Goal: Submit feedback/report problem

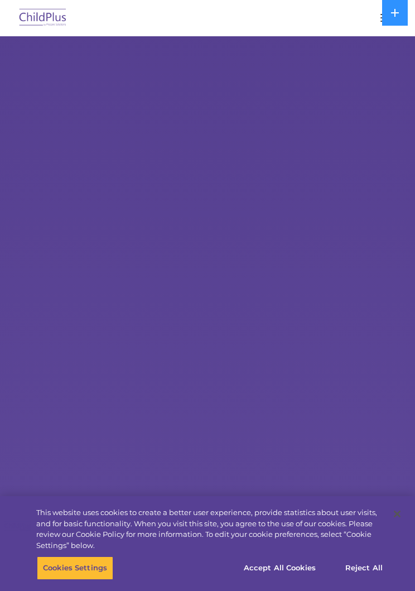
select select "MEDIUM"
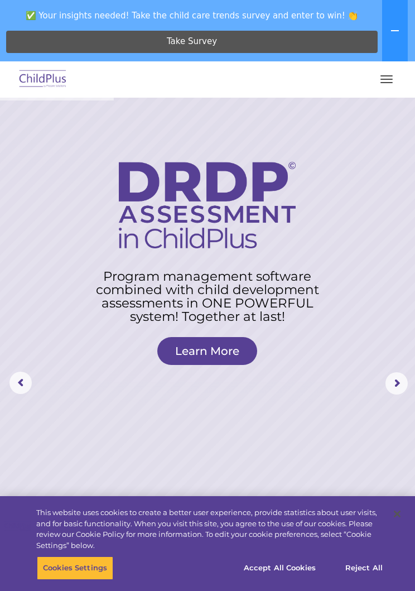
click at [375, 79] on button "button" at bounding box center [386, 79] width 23 height 18
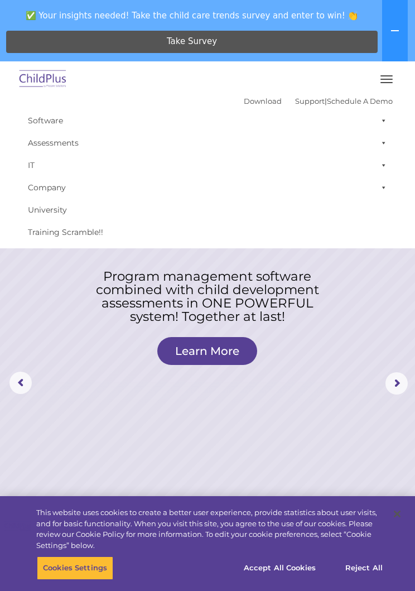
click at [382, 331] on rs-layer at bounding box center [207, 384] width 415 height 572
click at [371, 349] on rs-layer at bounding box center [207, 384] width 415 height 572
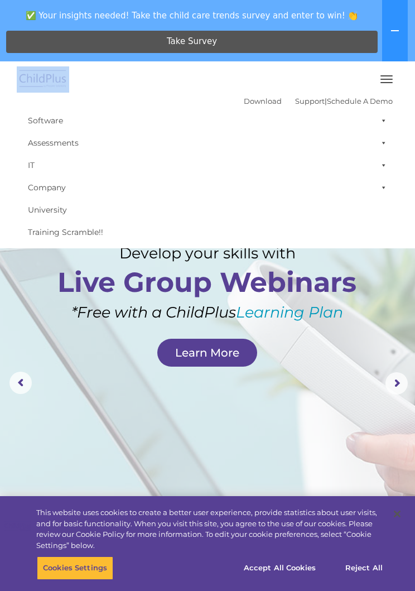
click at [378, 88] on button "button" at bounding box center [386, 79] width 23 height 18
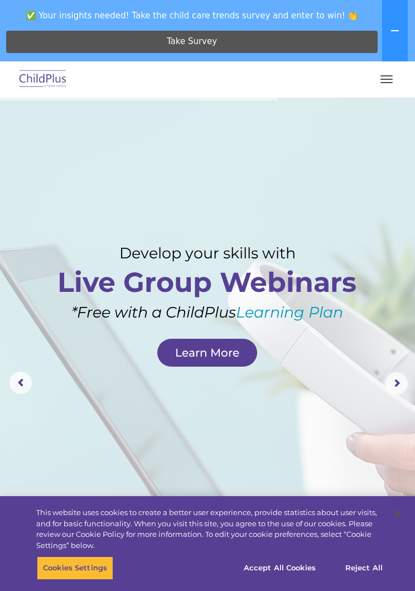
click at [382, 76] on span "button" at bounding box center [387, 75] width 12 height 1
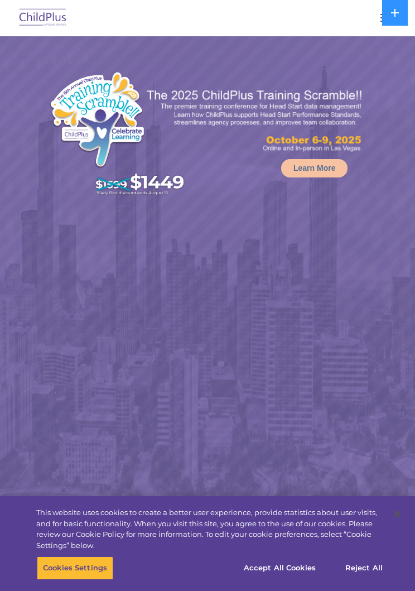
select select "MEDIUM"
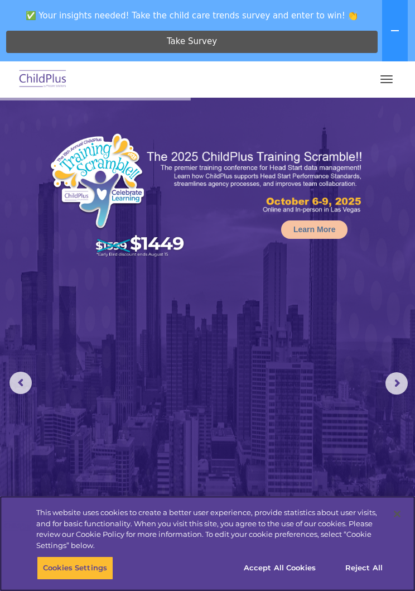
click at [281, 573] on button "Accept All Cookies" at bounding box center [280, 568] width 84 height 23
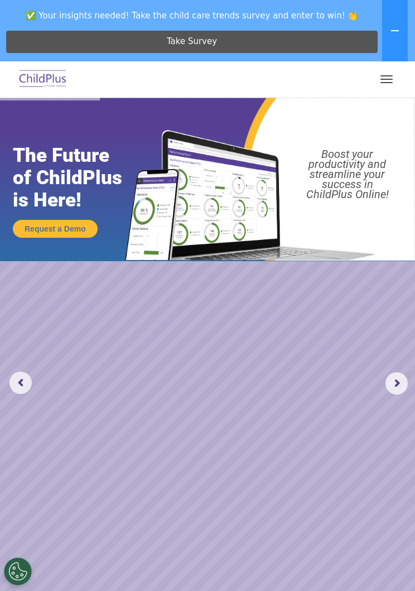
click at [383, 83] on button "button" at bounding box center [386, 79] width 23 height 18
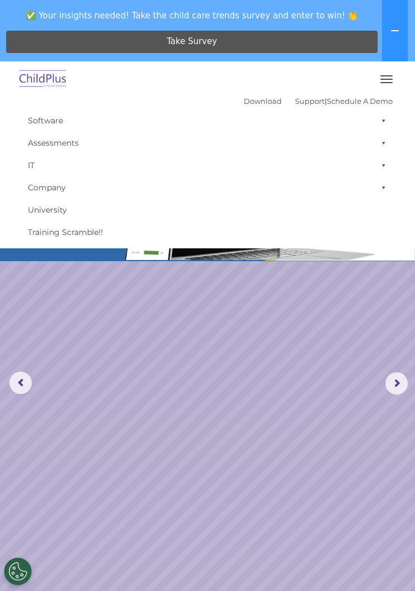
click at [378, 83] on button "button" at bounding box center [386, 79] width 23 height 18
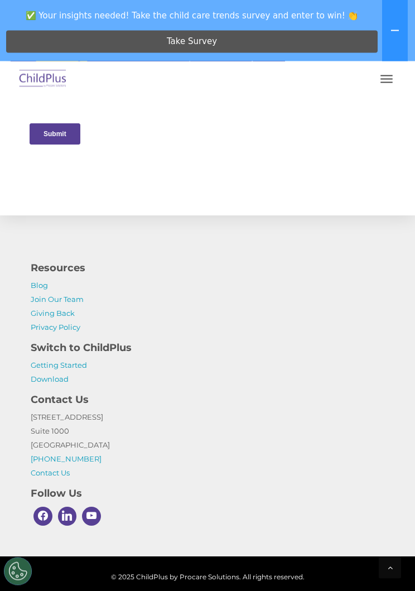
scroll to position [2355, 0]
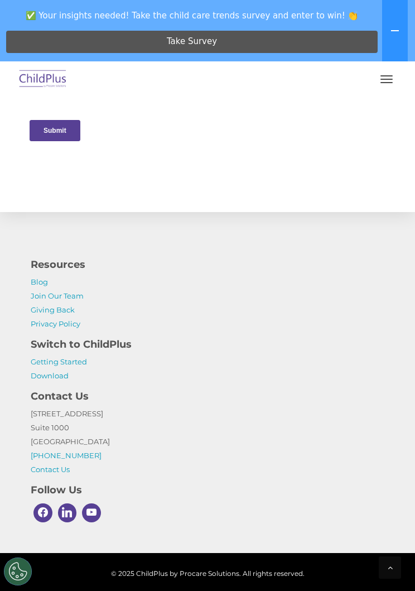
click at [44, 138] on input "Submit" at bounding box center [54, 130] width 51 height 21
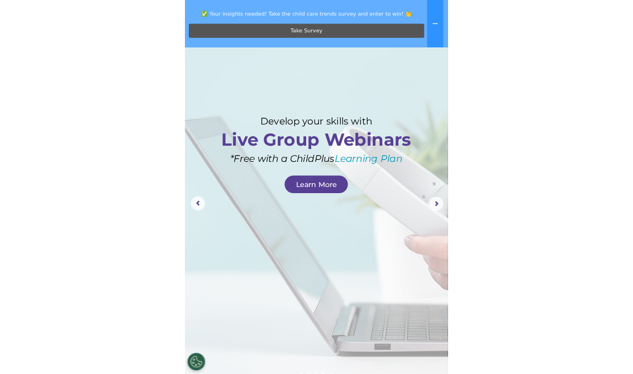
scroll to position [0, 0]
